Goal: Navigation & Orientation: Find specific page/section

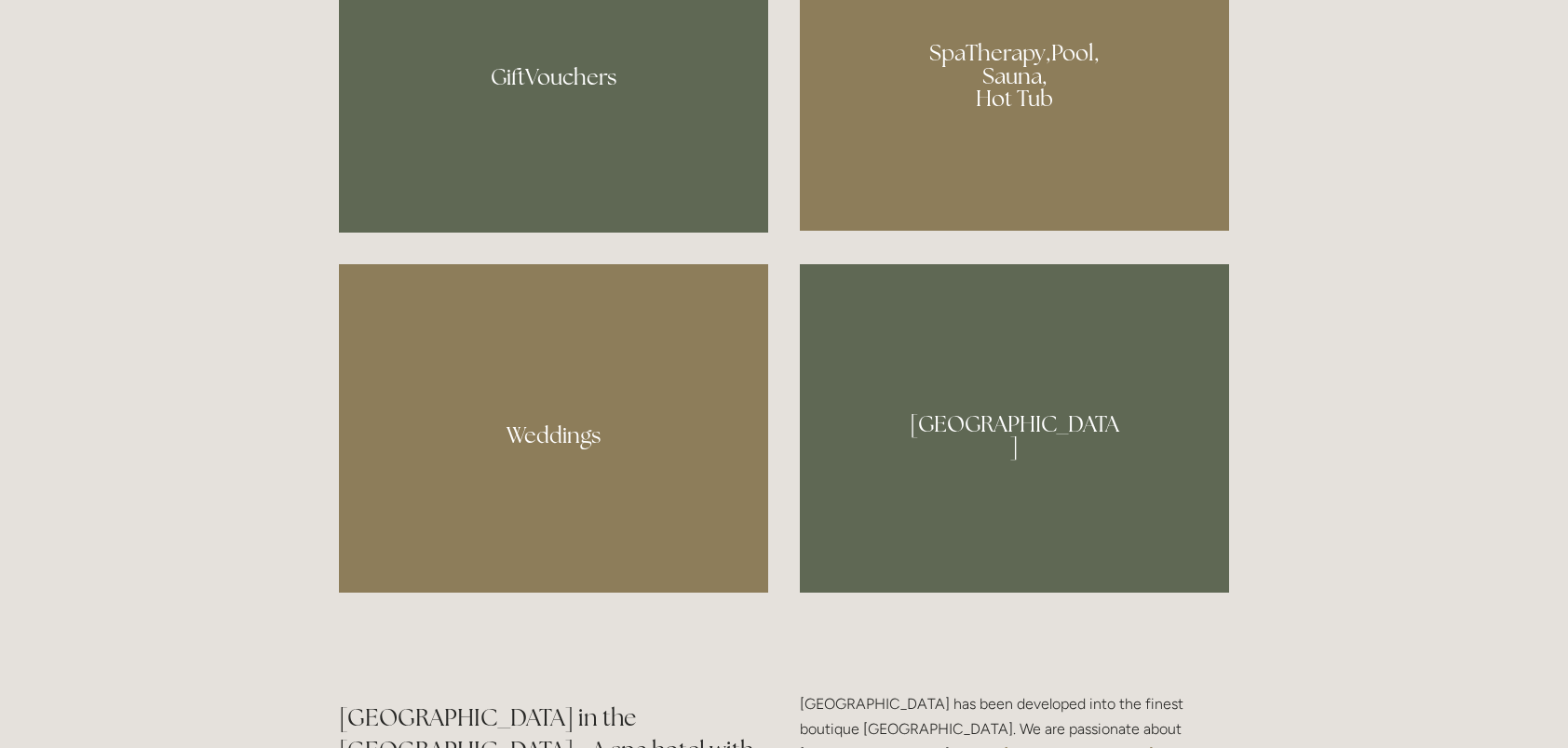
scroll to position [1489, 0]
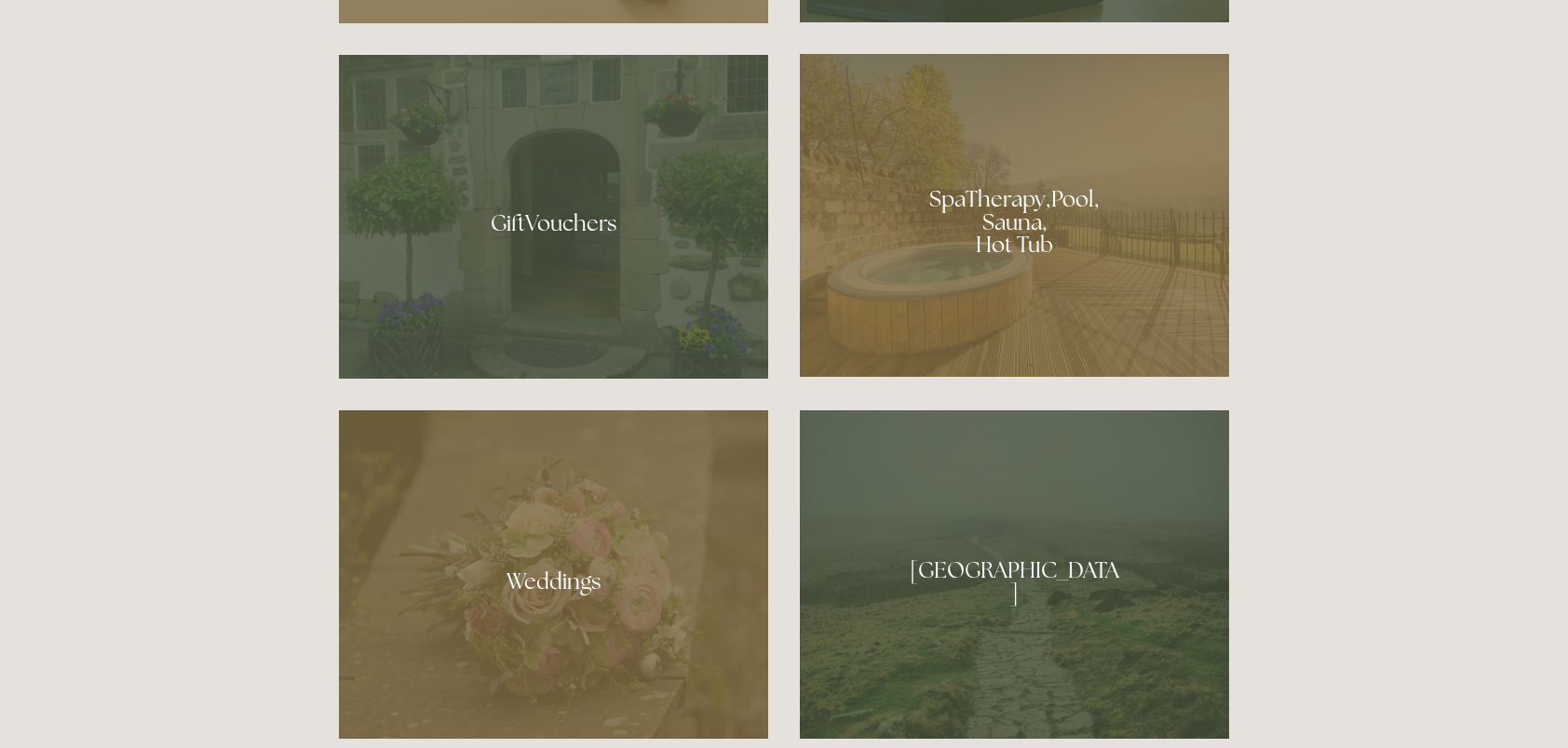
click at [946, 246] on div at bounding box center [1014, 216] width 429 height 323
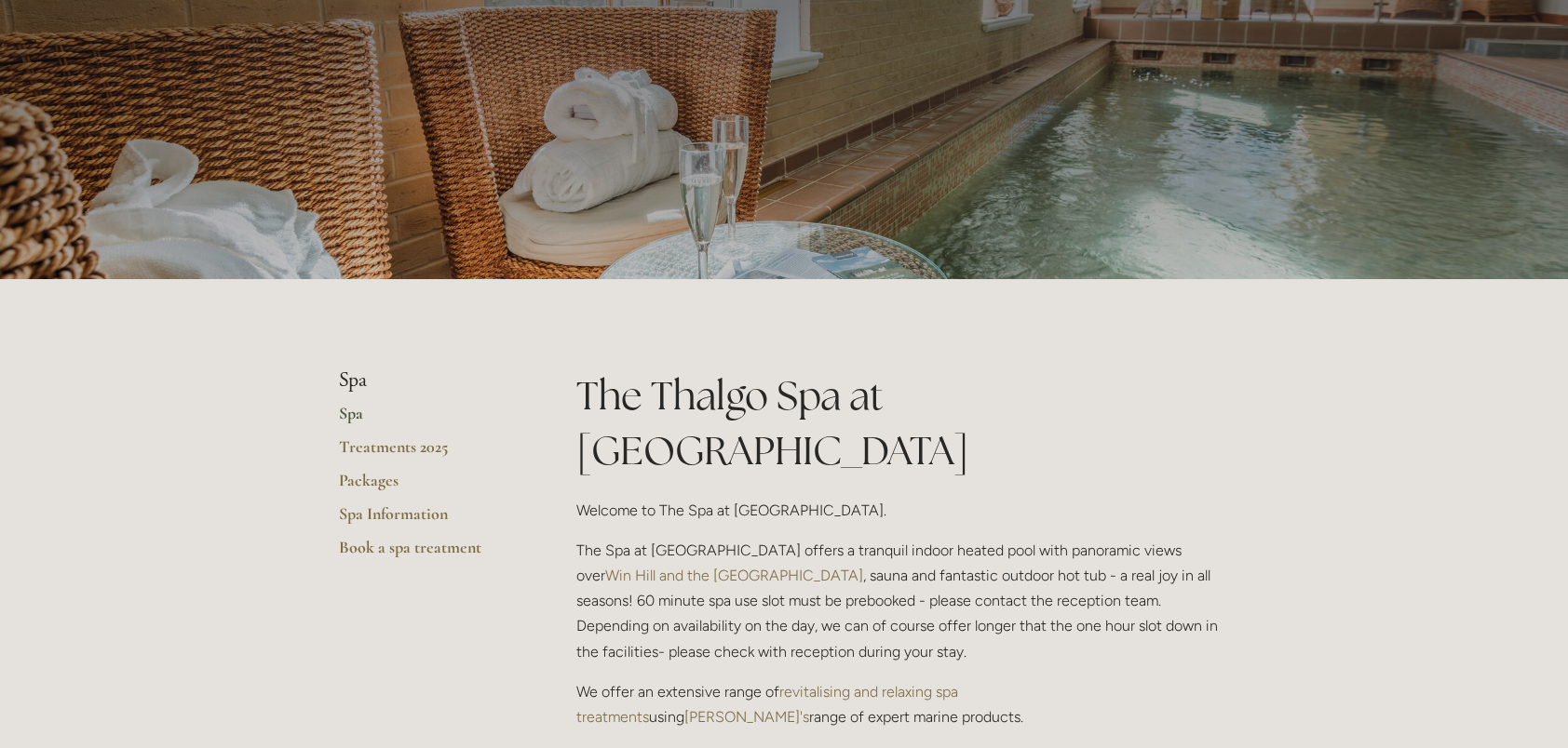
scroll to position [93, 0]
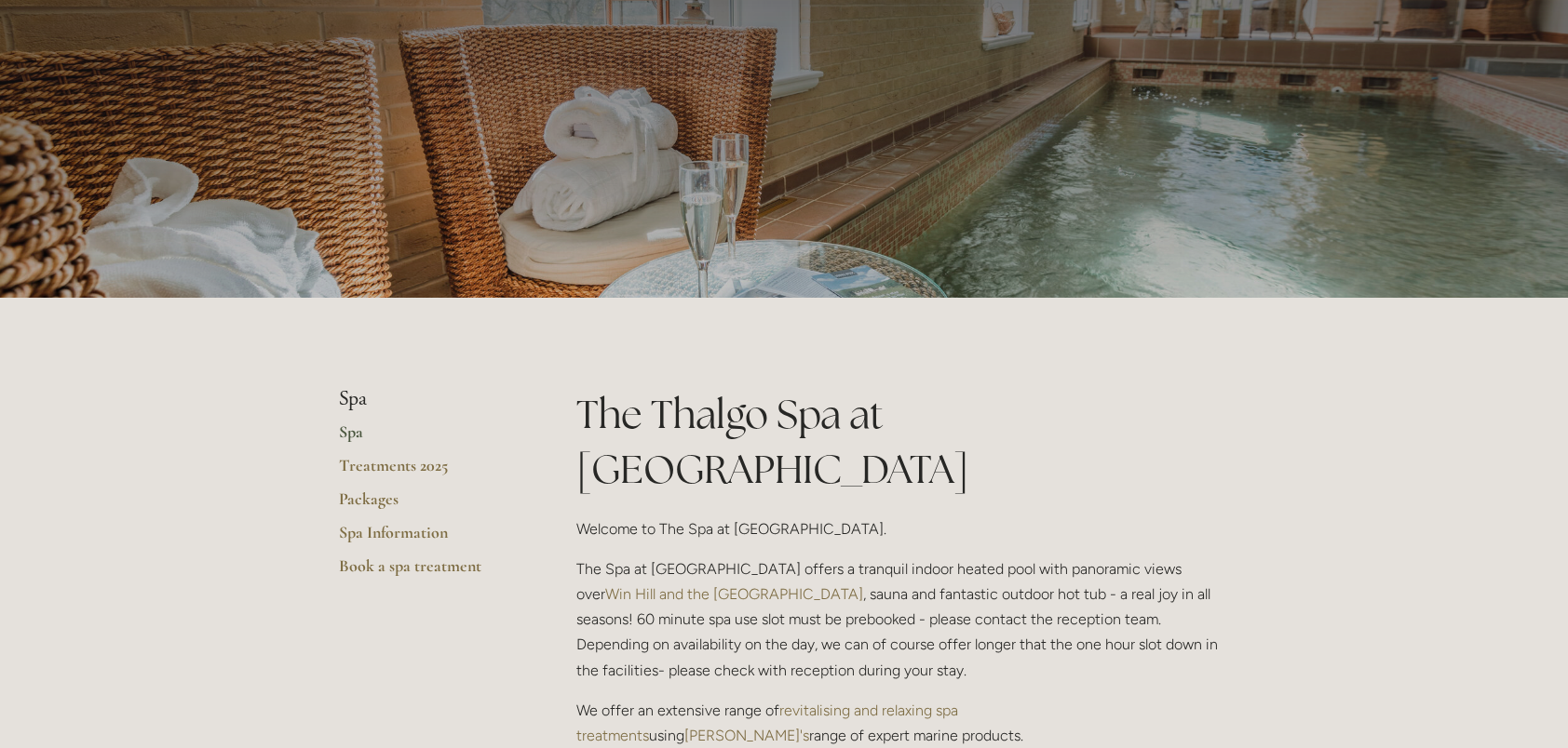
click at [353, 431] on link "Spa" at bounding box center [428, 438] width 178 height 34
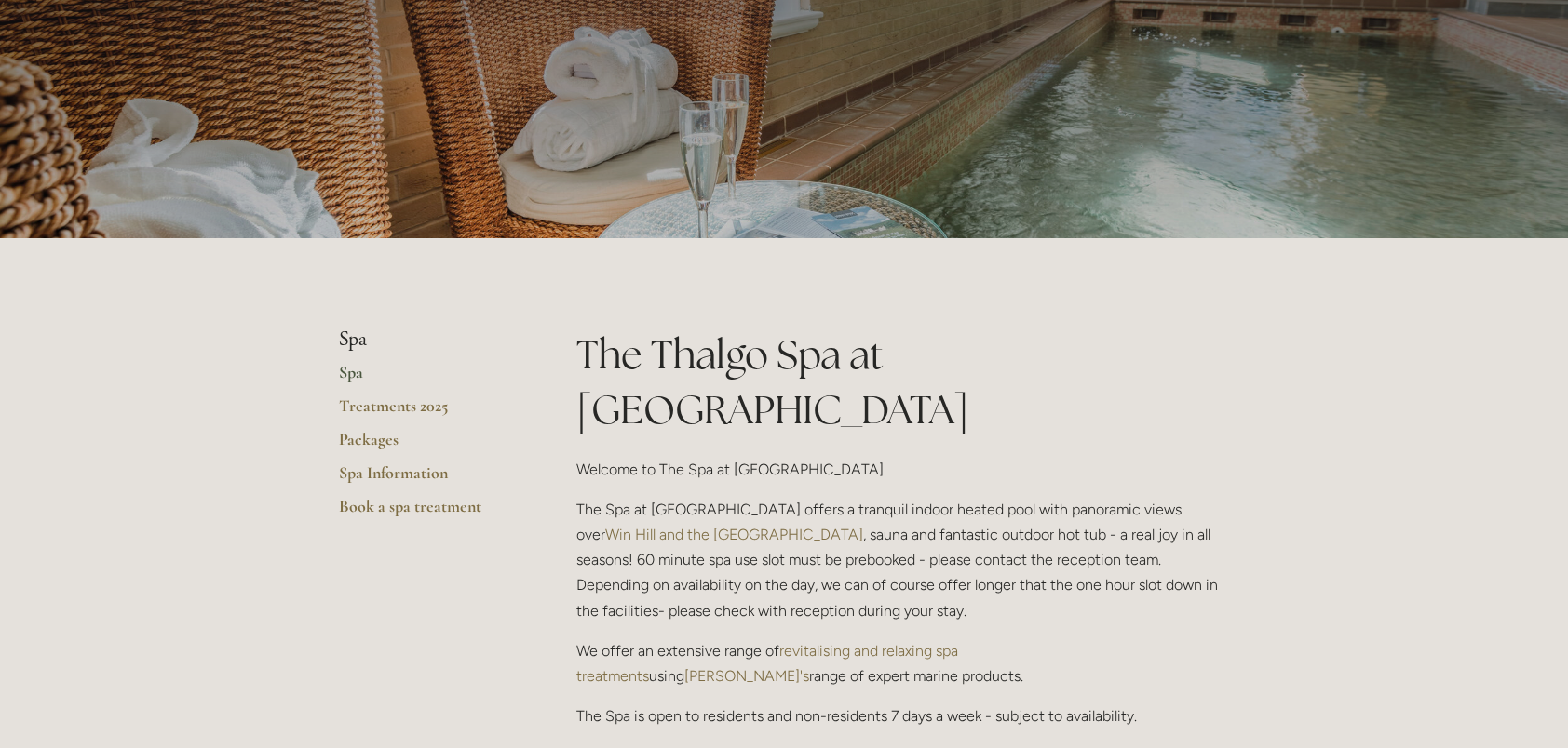
scroll to position [279, 0]
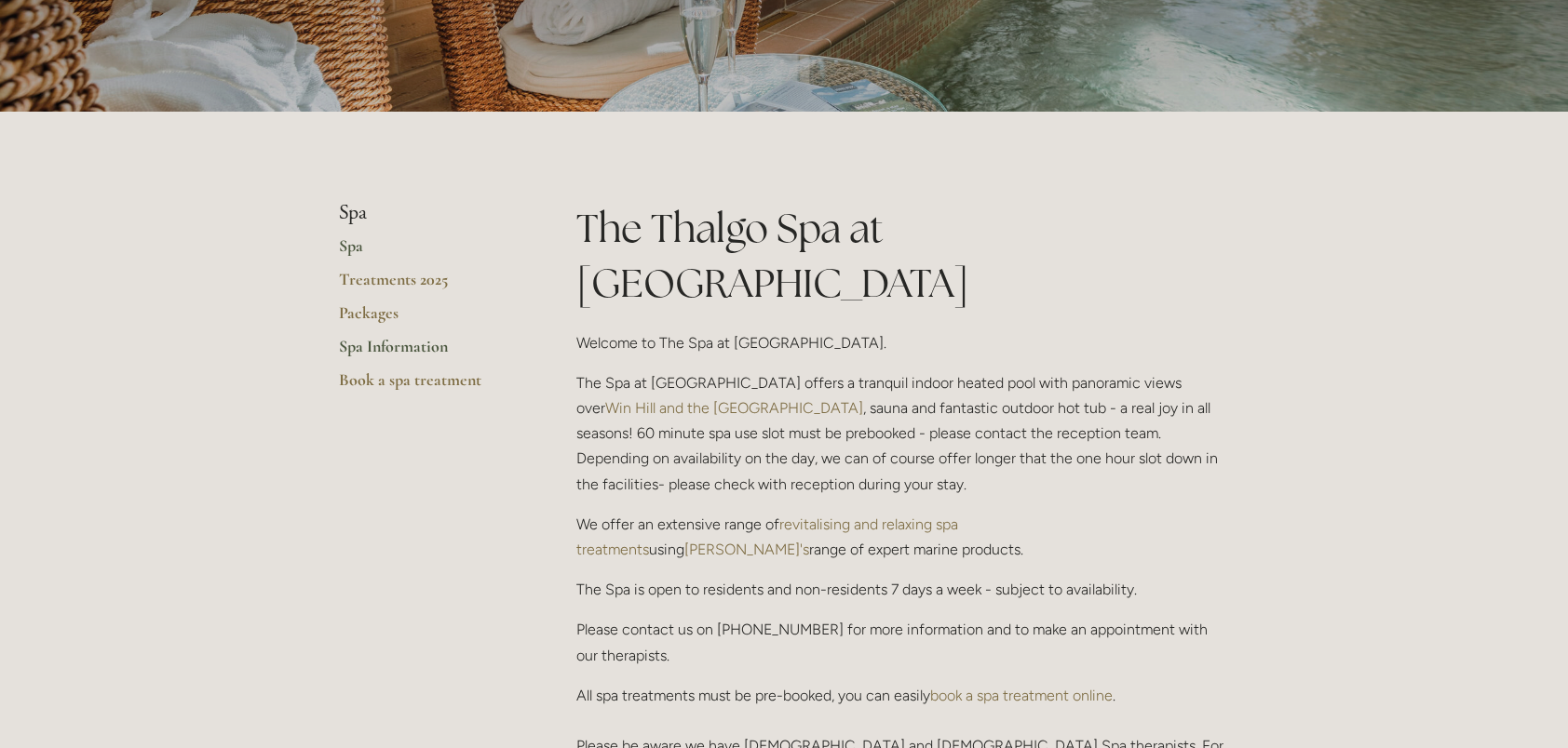
click at [408, 339] on link "Spa Information" at bounding box center [428, 353] width 178 height 34
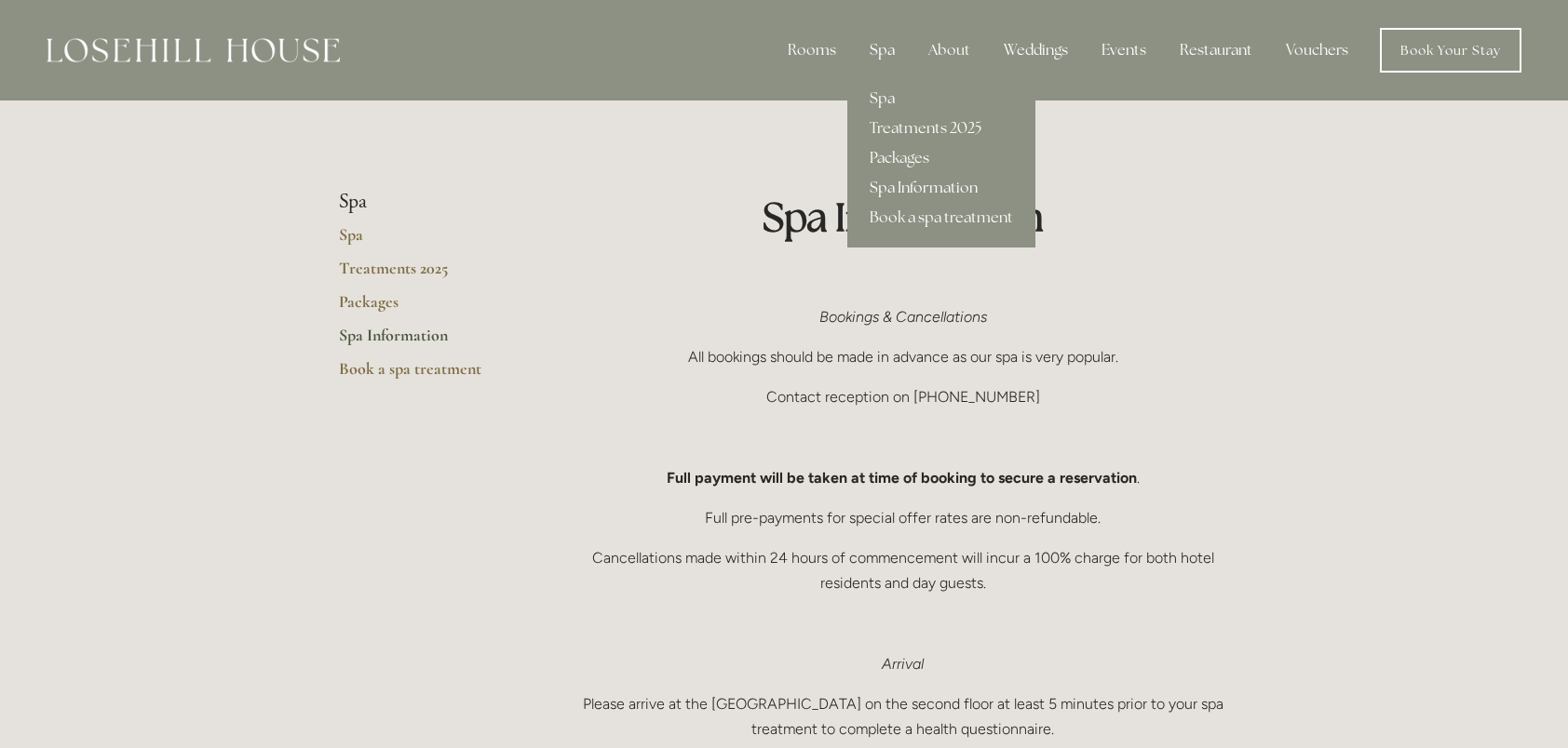
click at [889, 48] on div "Spa" at bounding box center [882, 50] width 55 height 37
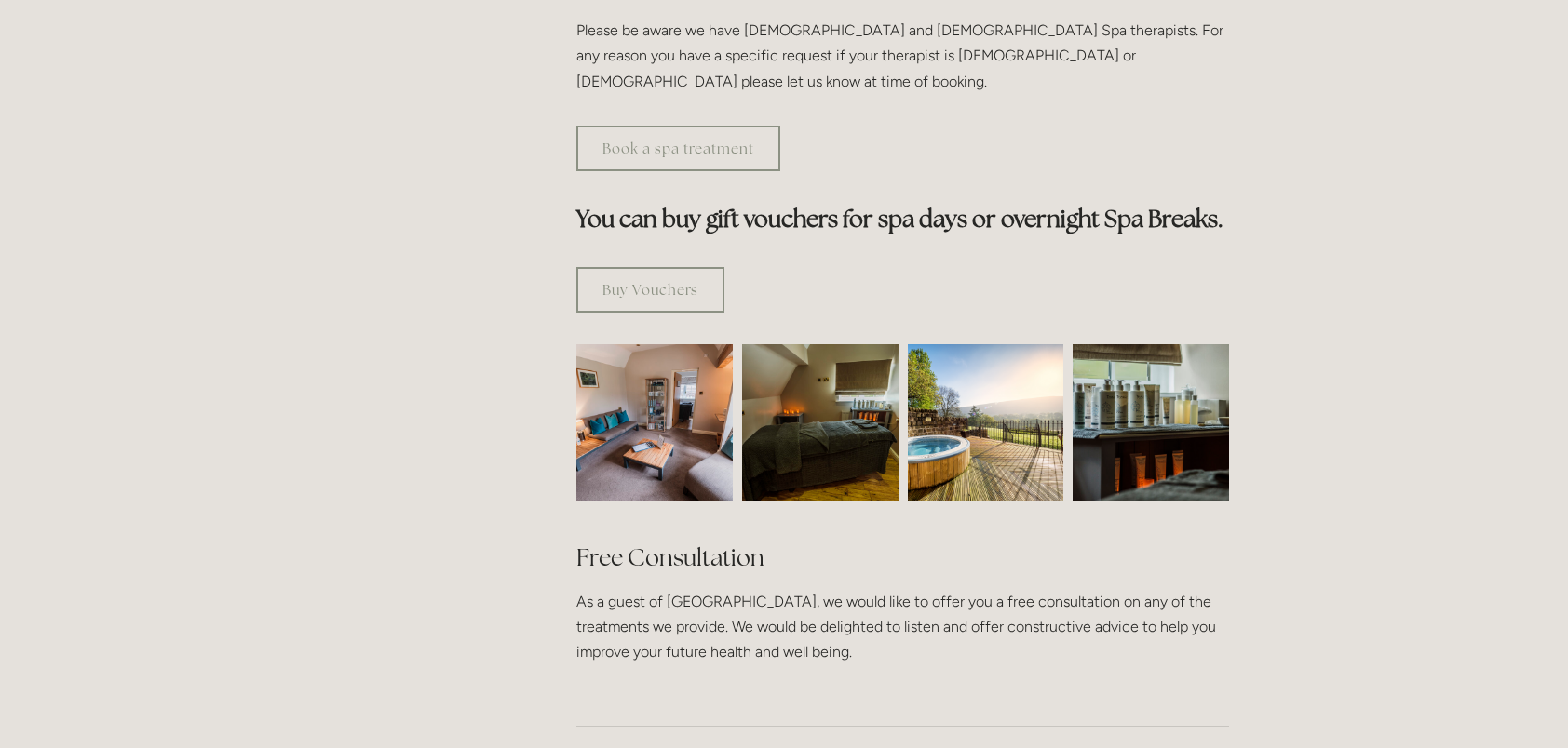
scroll to position [838, 0]
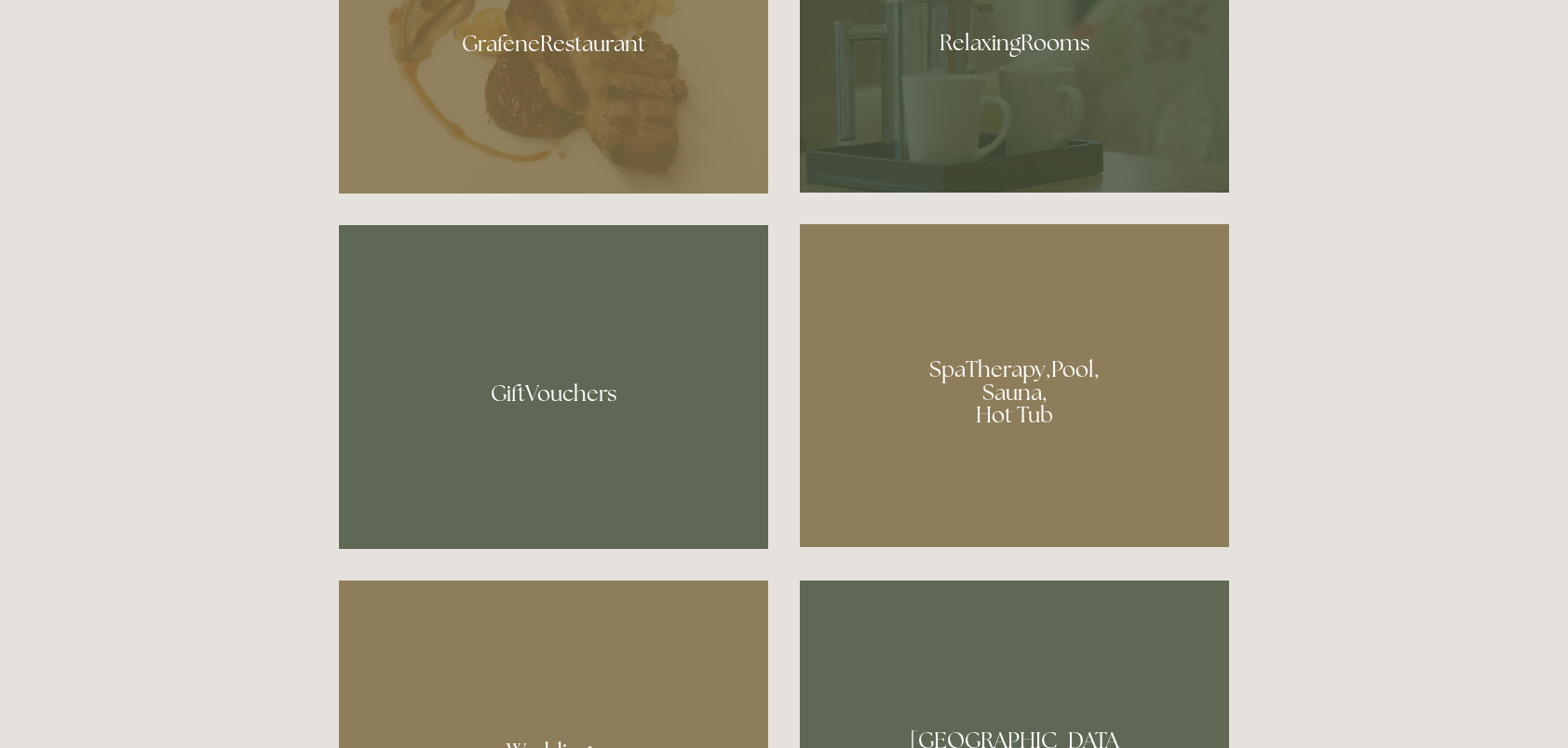
scroll to position [1396, 0]
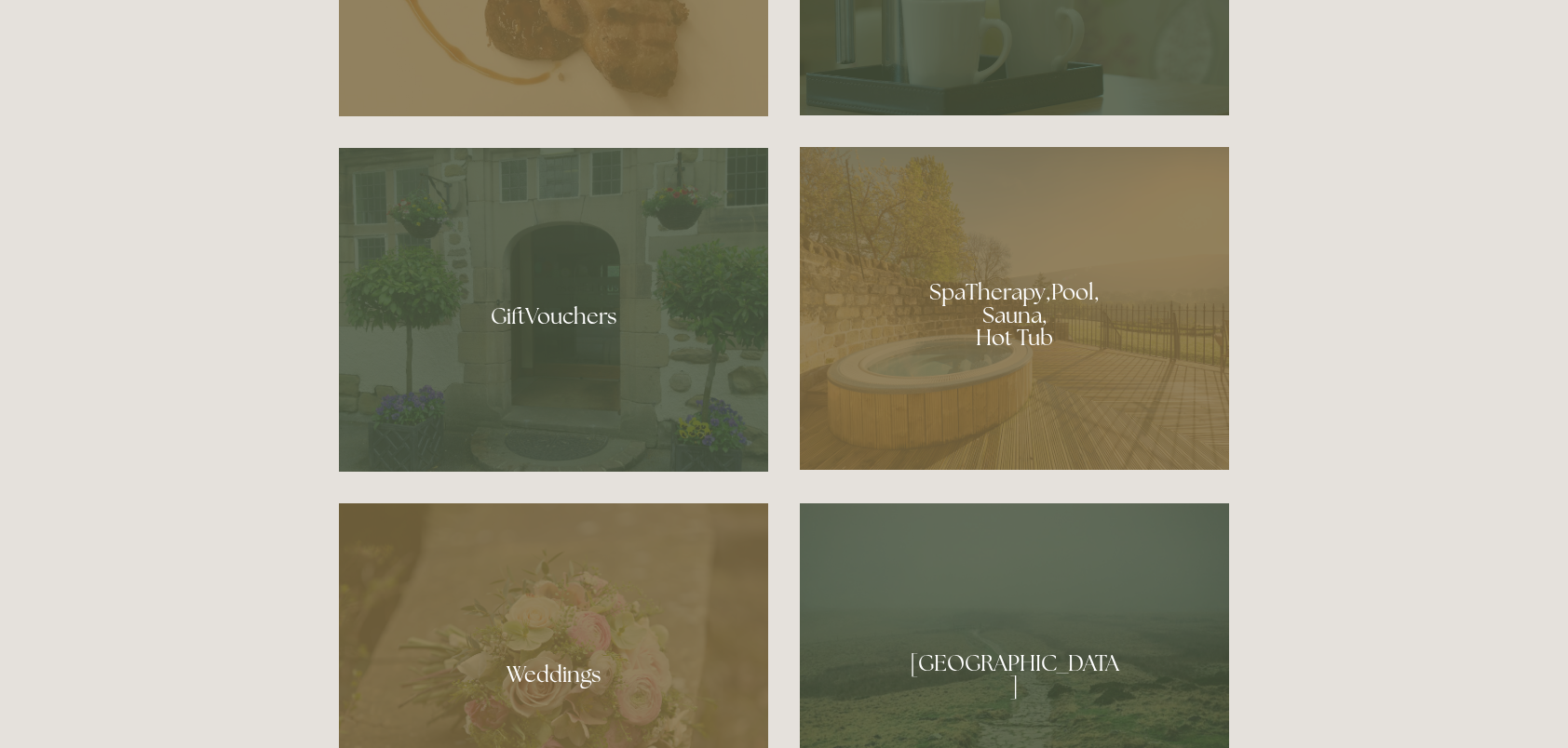
click at [1054, 298] on div at bounding box center [1014, 308] width 429 height 323
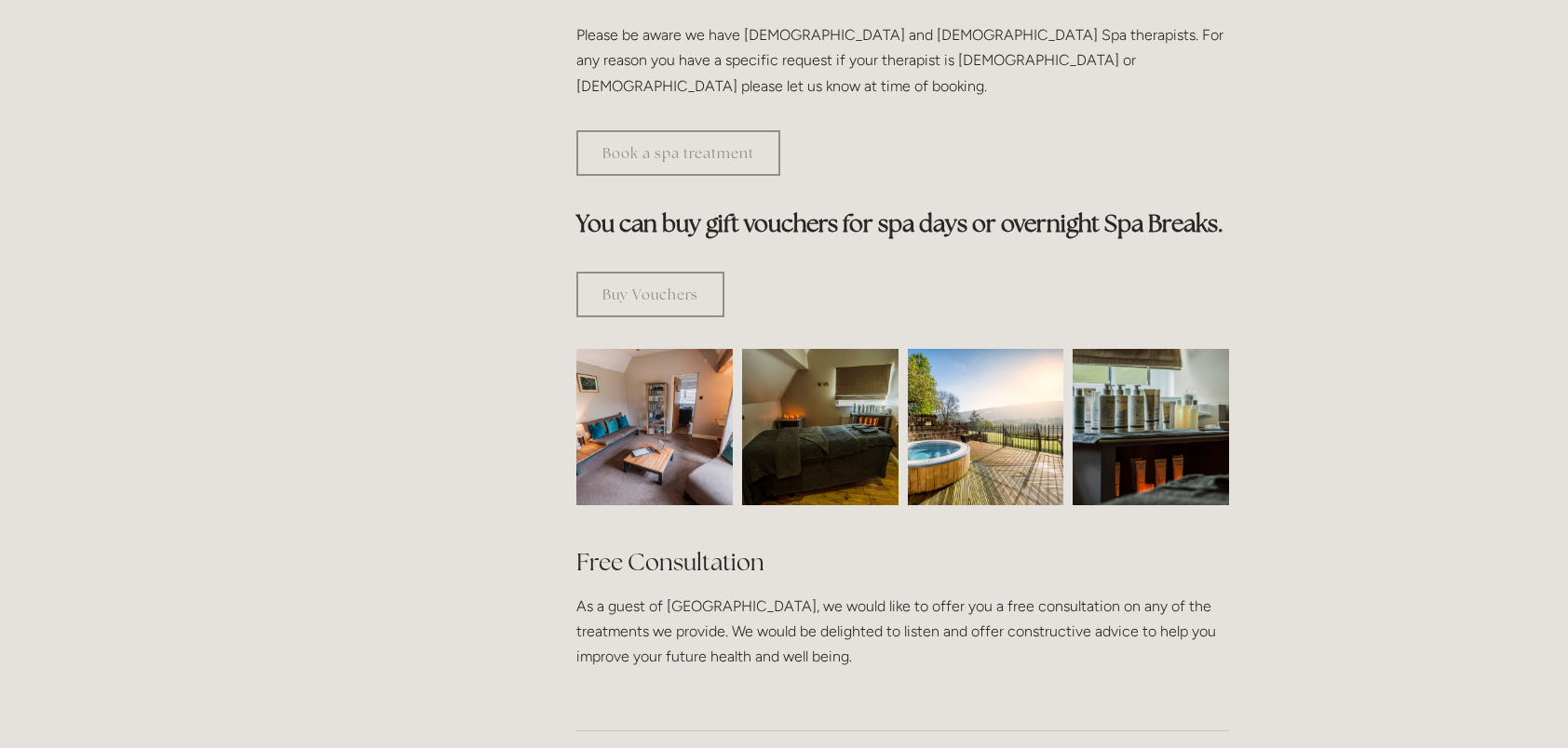
scroll to position [838, 0]
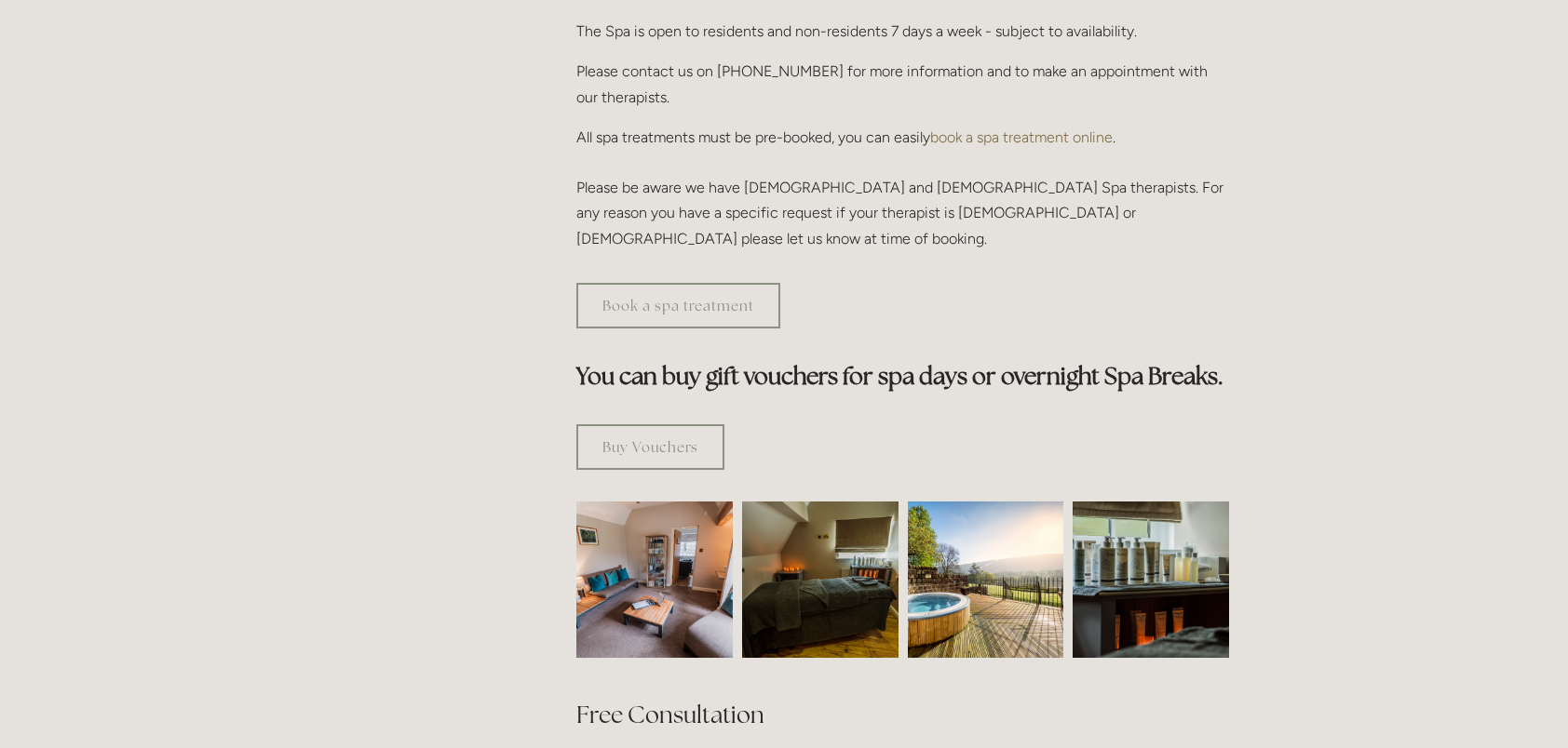
click at [962, 510] on img at bounding box center [986, 579] width 156 height 156
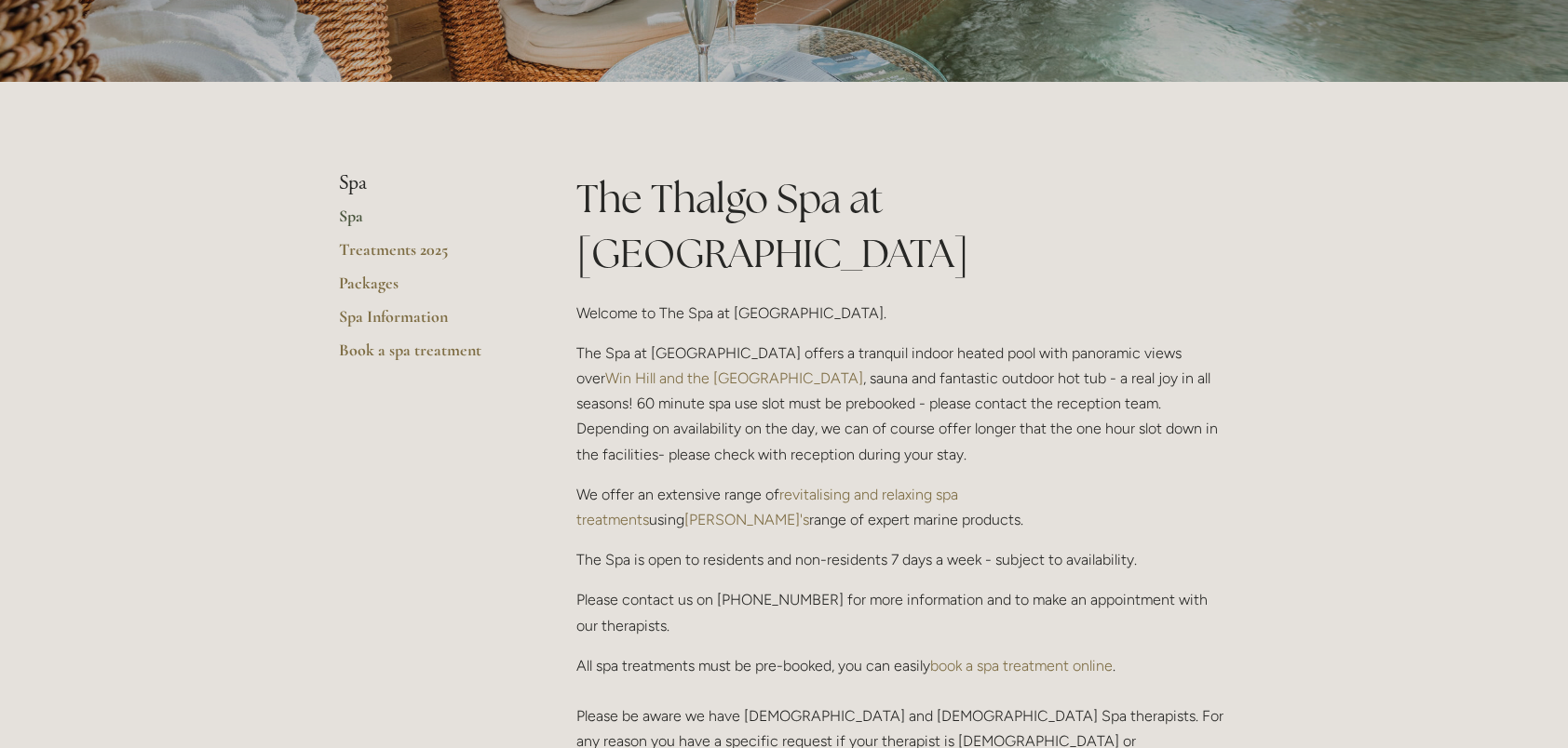
scroll to position [93, 0]
